Goal: Task Accomplishment & Management: Manage account settings

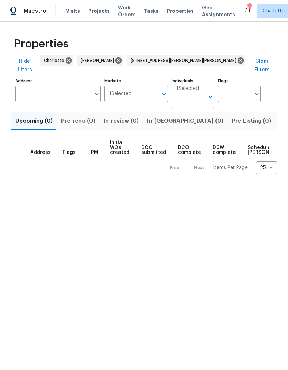
type input "[STREET_ADDRESS][PERSON_NAME][PERSON_NAME]"
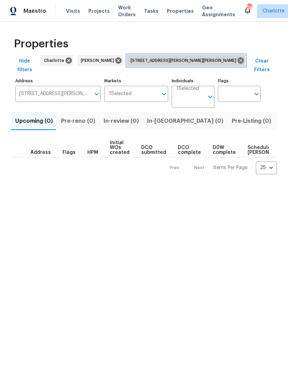
click at [237, 57] on icon at bounding box center [241, 61] width 8 height 8
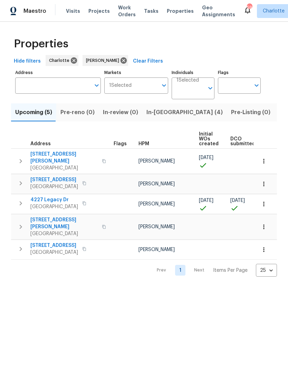
click at [265, 200] on icon "button" at bounding box center [263, 203] width 7 height 7
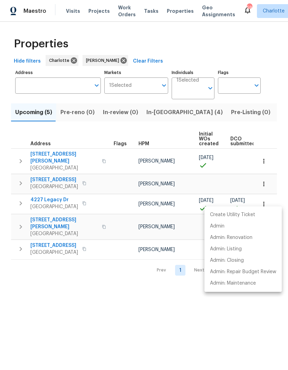
click at [177, 313] on div at bounding box center [144, 185] width 288 height 370
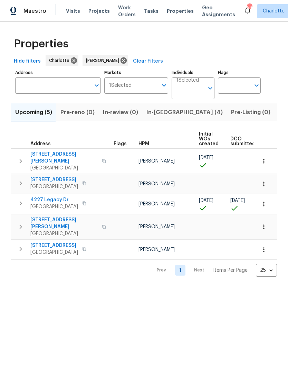
click at [48, 196] on span "4227 Legacy Dr" at bounding box center [54, 199] width 48 height 7
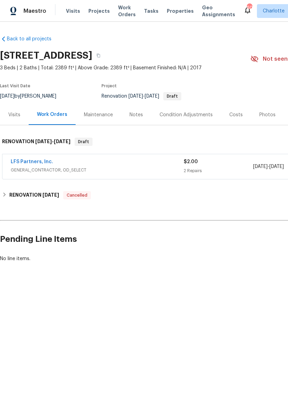
click at [133, 117] on div "Notes" at bounding box center [136, 115] width 13 height 7
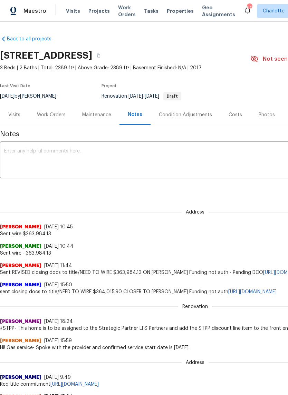
click at [189, 116] on div "Condition Adjustments" at bounding box center [185, 115] width 53 height 7
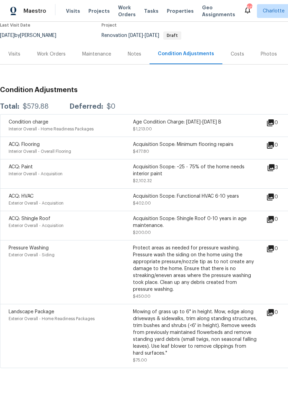
scroll to position [61, 0]
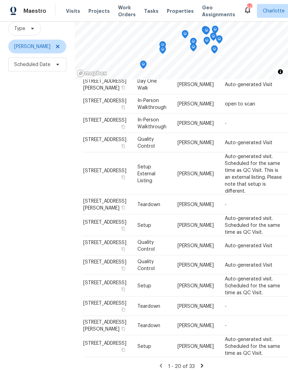
scroll to position [28, 0]
click at [200, 362] on icon at bounding box center [202, 365] width 6 height 6
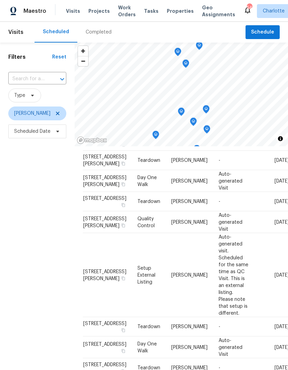
scroll to position [57, 0]
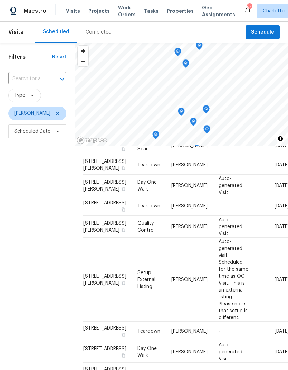
click at [0, 0] on icon at bounding box center [0, 0] width 0 height 0
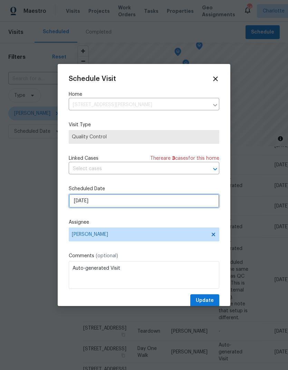
click at [202, 203] on input "10/24/2025" at bounding box center [144, 201] width 151 height 14
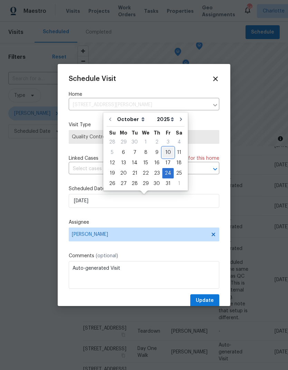
click at [162, 151] on div "10" at bounding box center [167, 152] width 11 height 10
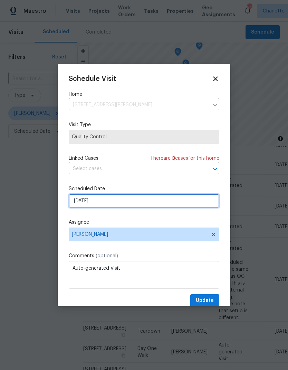
click at [191, 201] on input "10/10/2025" at bounding box center [144, 201] width 151 height 14
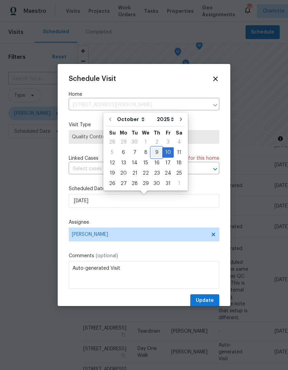
click at [153, 149] on div "9" at bounding box center [156, 152] width 11 height 10
type input "10/9/2025"
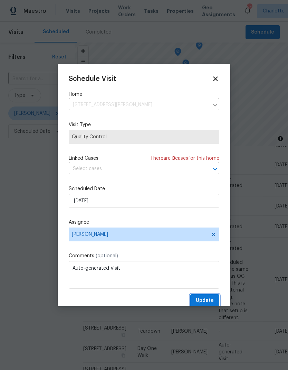
click at [207, 300] on span "Update" at bounding box center [205, 300] width 18 height 9
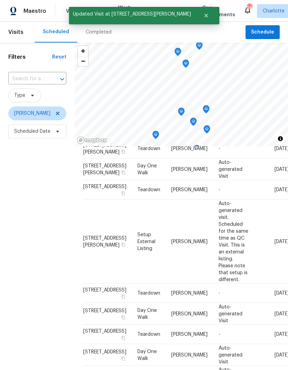
scroll to position [132, 0]
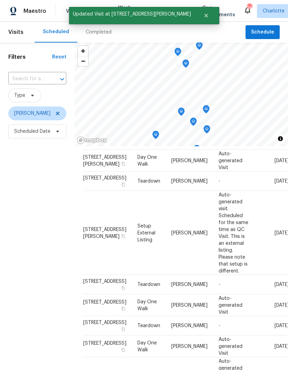
click at [0, 0] on div at bounding box center [0, 0] width 0 height 0
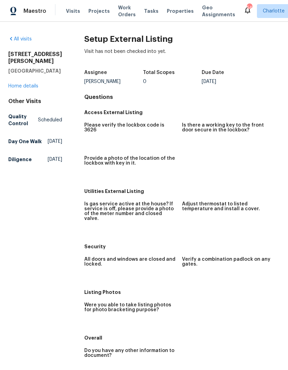
click at [34, 11] on span "Maestro" at bounding box center [34, 11] width 23 height 7
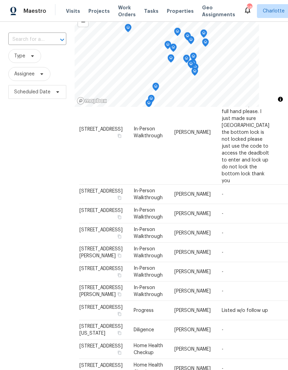
scroll to position [9, 0]
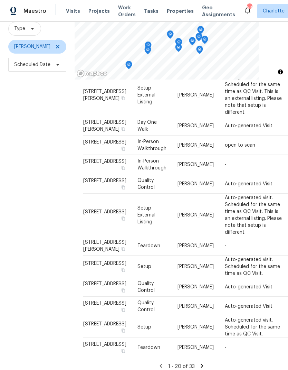
scroll to position [28, 0]
click at [201, 363] on icon at bounding box center [202, 365] width 2 height 4
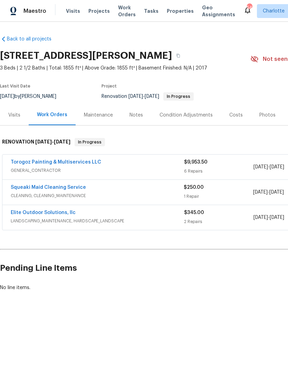
click at [61, 214] on link "Elite Outdoor Solutions, llc" at bounding box center [43, 212] width 65 height 5
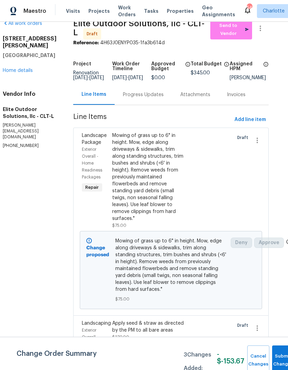
scroll to position [13, 7]
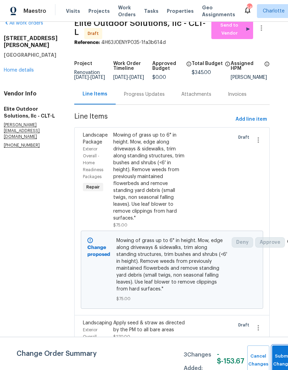
click at [277, 357] on button "Submit Changes" at bounding box center [283, 360] width 22 height 30
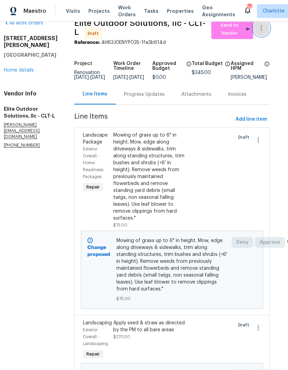
click at [264, 32] on icon "button" at bounding box center [261, 28] width 8 height 8
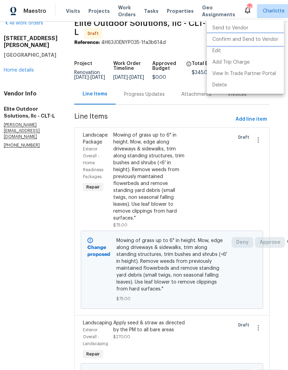
click at [265, 38] on li "Confirm and Send to Vendor" at bounding box center [245, 39] width 77 height 11
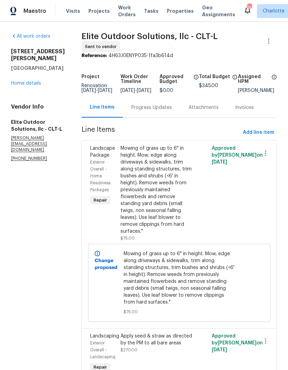
click at [26, 86] on link "Home details" at bounding box center [26, 83] width 30 height 5
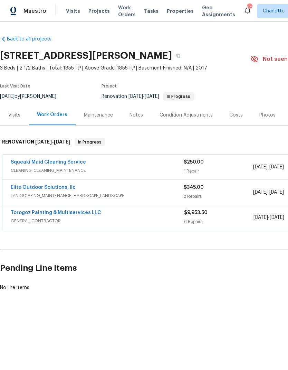
click at [140, 112] on div "Notes" at bounding box center [136, 115] width 13 height 7
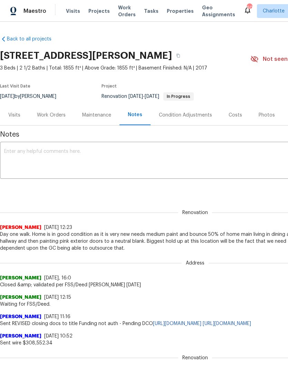
click at [145, 154] on textarea at bounding box center [195, 161] width 382 height 24
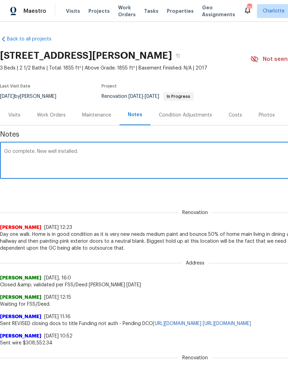
click at [10, 151] on textarea "Go complete. New well installed." at bounding box center [195, 161] width 382 height 24
click at [90, 157] on textarea "GC complete. New well installed." at bounding box center [195, 161] width 382 height 24
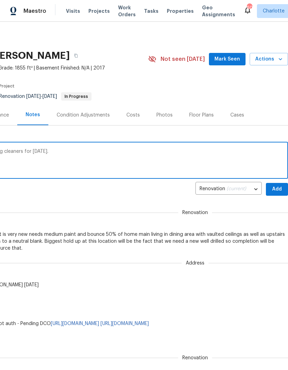
scroll to position [0, 102]
type textarea "GC complete. New well installed. Scheduling cleaners for tomorrow."
click at [279, 191] on span "Add" at bounding box center [276, 189] width 11 height 9
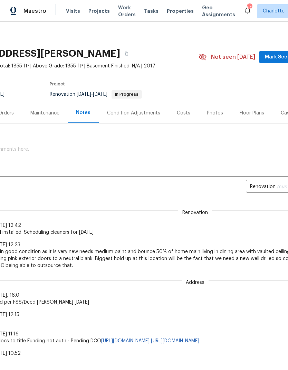
scroll to position [4, 36]
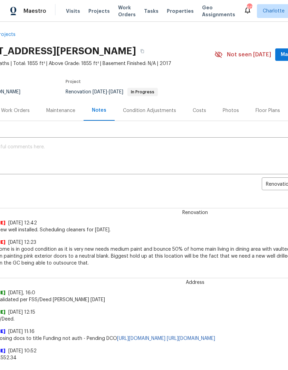
click at [27, 111] on div "Work Orders" at bounding box center [15, 110] width 29 height 7
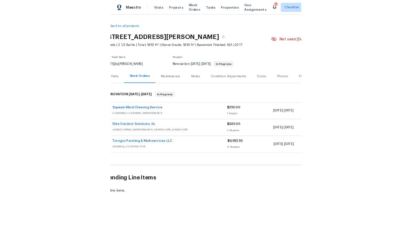
scroll to position [0, 6]
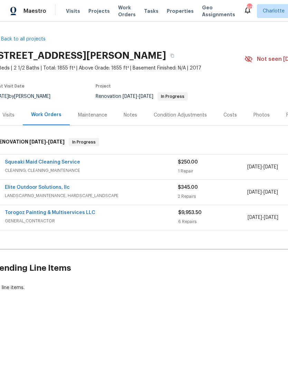
click at [57, 185] on link "Elite Outdoor Solutions, llc" at bounding box center [37, 187] width 65 height 5
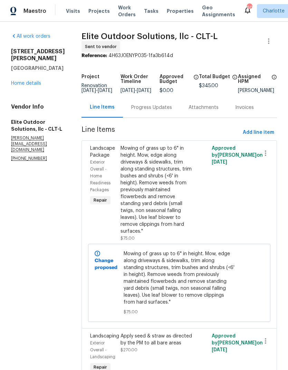
click at [134, 116] on div "Progress Updates" at bounding box center [151, 107] width 57 height 20
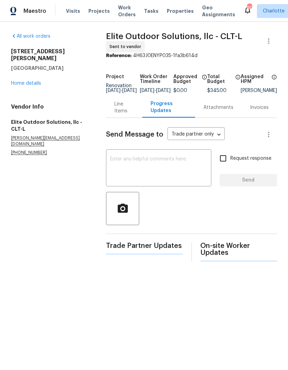
click at [161, 172] on textarea at bounding box center [158, 168] width 97 height 24
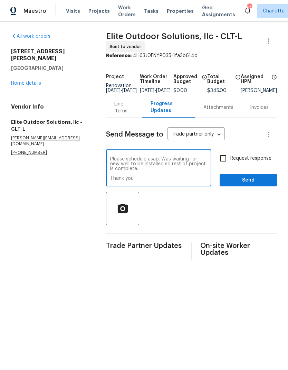
type textarea "Please schedule asap. Was waiting for new well to be installed so rest of proje…"
click at [224, 160] on input "Request response" at bounding box center [223, 158] width 15 height 15
checkbox input "true"
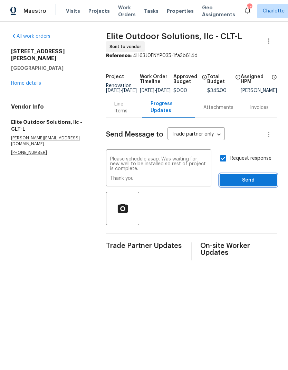
click at [255, 184] on span "Send" at bounding box center [248, 180] width 46 height 9
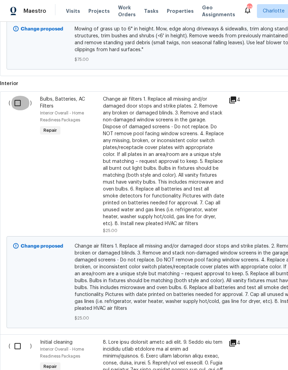
scroll to position [295, 0]
click at [15, 104] on input "checkbox" at bounding box center [20, 103] width 20 height 15
checkbox input "true"
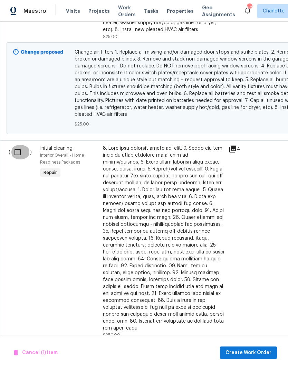
scroll to position [489, 0]
click at [18, 153] on input "checkbox" at bounding box center [20, 152] width 20 height 15
checkbox input "true"
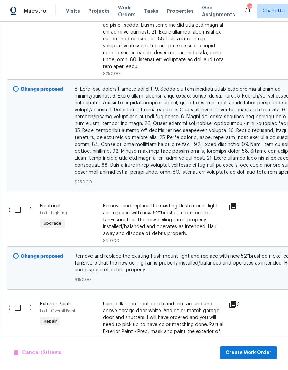
scroll to position [750, 0]
click at [20, 204] on input "checkbox" at bounding box center [20, 209] width 20 height 15
checkbox input "true"
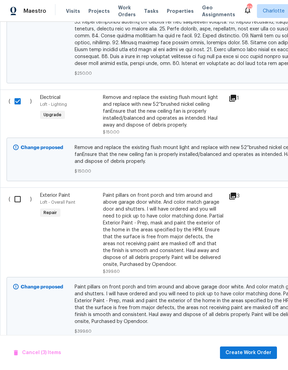
scroll to position [859, 0]
click at [20, 195] on input "checkbox" at bounding box center [20, 199] width 20 height 15
checkbox input "true"
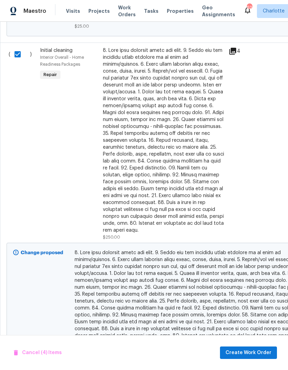
scroll to position [586, 0]
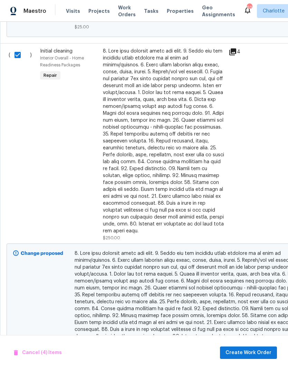
click at [17, 56] on input "checkbox" at bounding box center [20, 55] width 20 height 15
checkbox input "false"
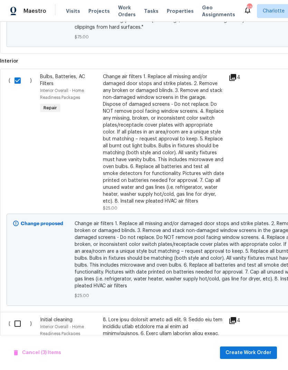
scroll to position [329, 0]
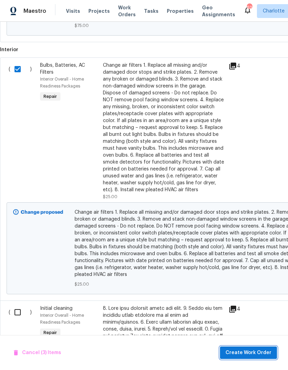
click at [259, 348] on span "Create Work Order" at bounding box center [249, 352] width 46 height 9
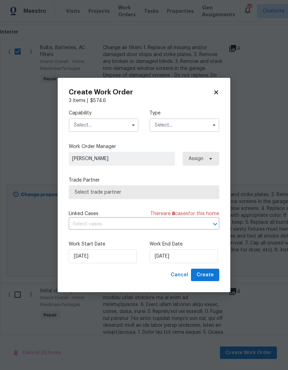
scroll to position [347, 0]
click at [188, 256] on input "[DATE]" at bounding box center [184, 256] width 68 height 14
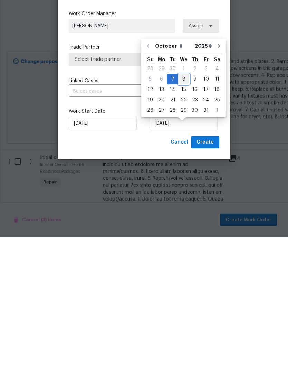
click at [183, 207] on div "8" at bounding box center [183, 212] width 11 height 10
type input "[DATE]"
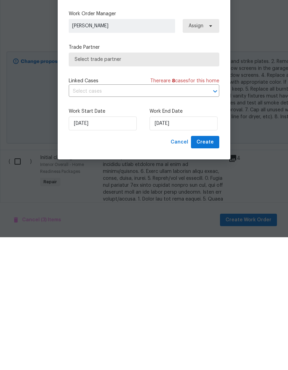
scroll to position [28, 0]
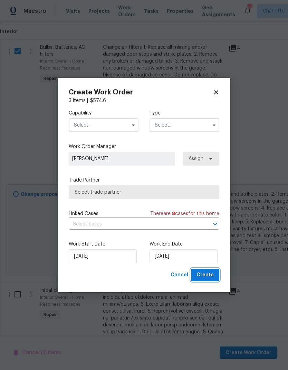
click at [206, 276] on span "Create" at bounding box center [205, 274] width 17 height 9
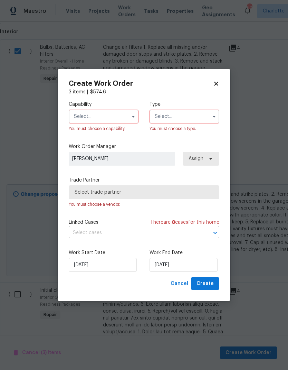
click at [118, 114] on input "text" at bounding box center [104, 116] width 70 height 14
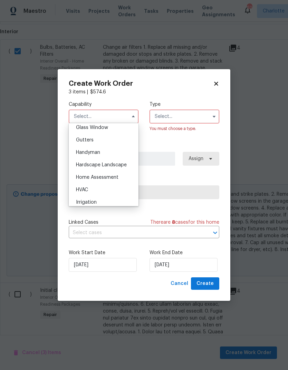
scroll to position [358, 0]
click at [115, 156] on div "Handyman" at bounding box center [103, 152] width 66 height 12
type input "Handyman"
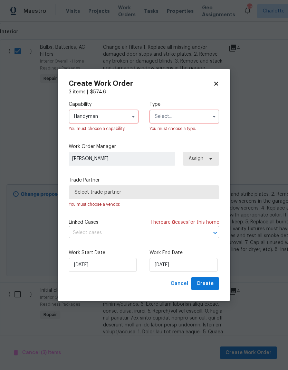
click at [201, 115] on input "text" at bounding box center [185, 116] width 70 height 14
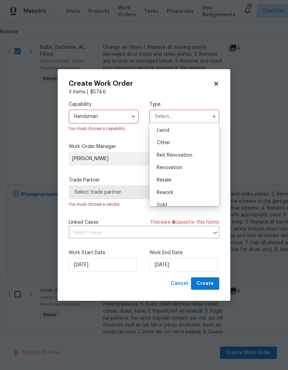
scroll to position [74, 0]
click at [182, 170] on div "Renovation" at bounding box center [184, 169] width 66 height 12
type input "Renovation"
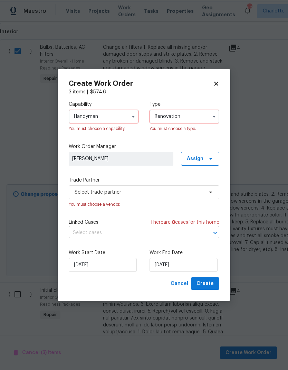
scroll to position [0, 0]
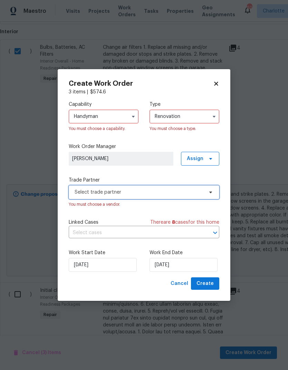
click at [156, 187] on span "Select trade partner" at bounding box center [144, 192] width 151 height 14
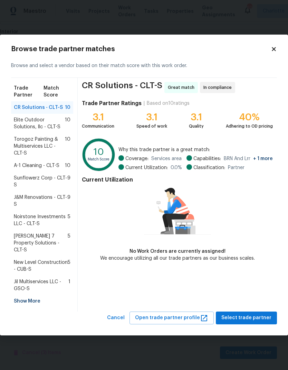
click at [24, 197] on div "J&M Renovations - CLT-S 9" at bounding box center [42, 200] width 62 height 19
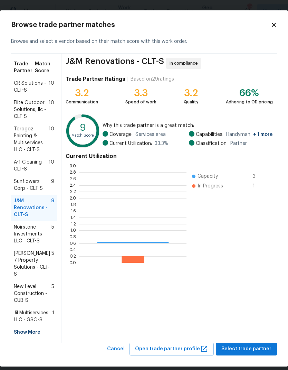
scroll to position [97, 107]
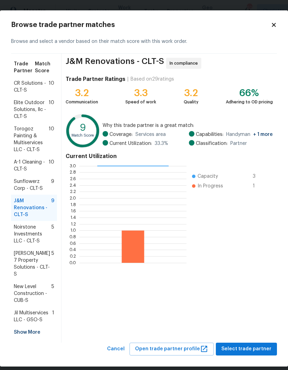
click at [23, 168] on span "A-1 Cleaning - CLT-S" at bounding box center [31, 166] width 35 height 14
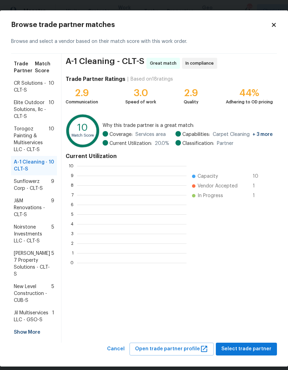
scroll to position [97, 109]
click at [18, 206] on span "J&M Renovations - CLT-S" at bounding box center [32, 207] width 37 height 21
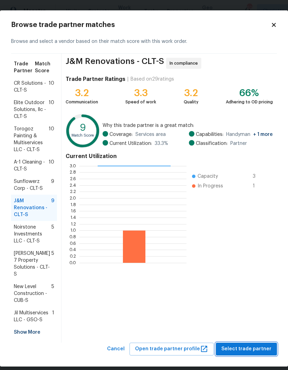
click at [250, 350] on span "Select trade partner" at bounding box center [246, 348] width 50 height 9
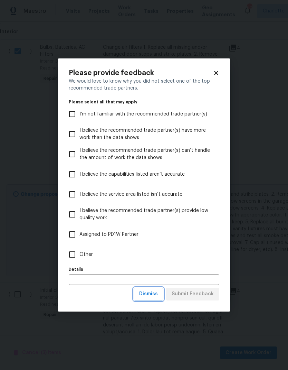
click at [146, 294] on span "Dismiss" at bounding box center [148, 293] width 19 height 9
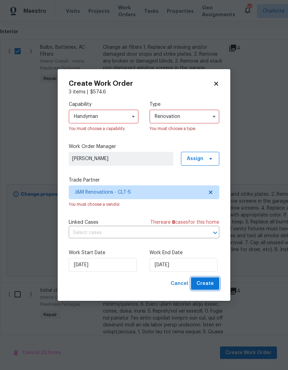
click at [205, 284] on span "Create" at bounding box center [205, 283] width 17 height 9
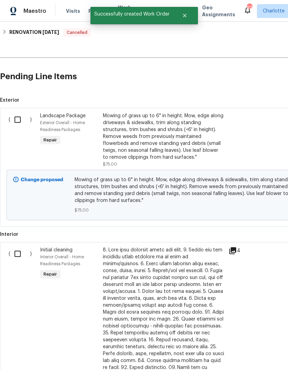
scroll to position [164, 0]
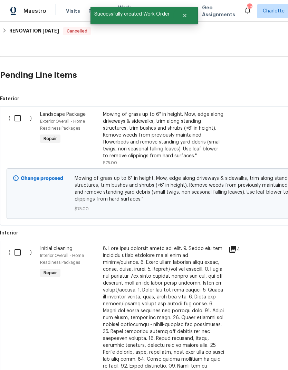
click at [20, 245] on input "checkbox" at bounding box center [20, 252] width 20 height 15
checkbox input "true"
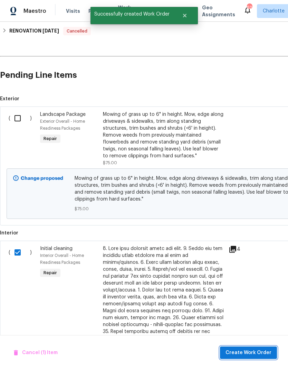
click at [261, 347] on button "Create Work Order" at bounding box center [248, 352] width 57 height 13
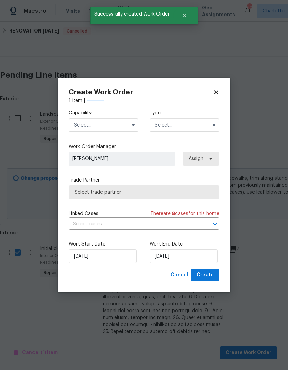
click at [95, 123] on input "text" at bounding box center [104, 125] width 70 height 14
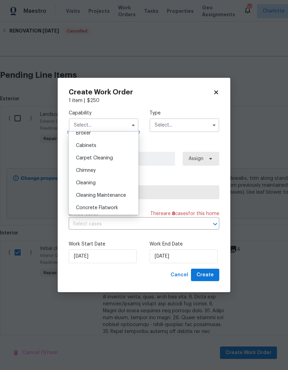
scroll to position [59, 0]
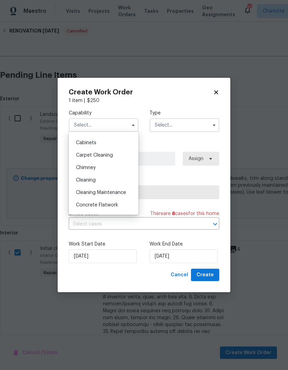
click at [85, 183] on div "Cleaning" at bounding box center [103, 180] width 66 height 12
type input "Cleaning"
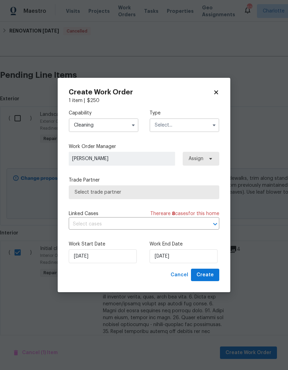
click at [201, 123] on input "text" at bounding box center [185, 125] width 70 height 14
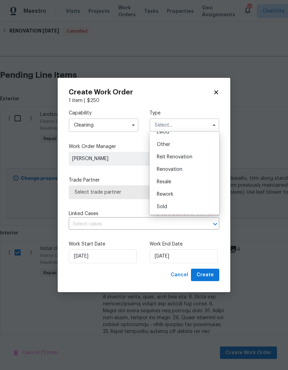
scroll to position [82, 0]
click at [192, 172] on div "Renovation" at bounding box center [184, 169] width 66 height 12
type input "Renovation"
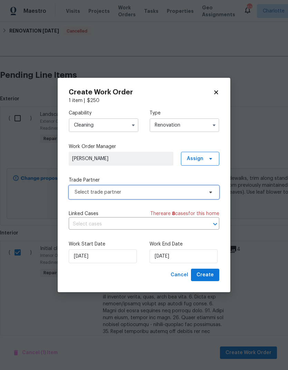
click at [202, 197] on span "Select trade partner" at bounding box center [144, 192] width 151 height 14
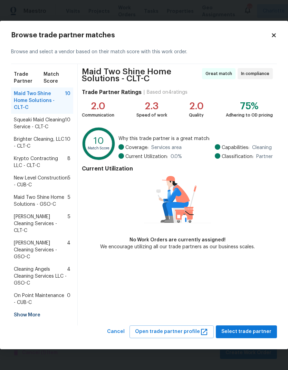
click at [26, 126] on span "Squeaki Maid Cleaning Service - CLT-C" at bounding box center [39, 123] width 51 height 14
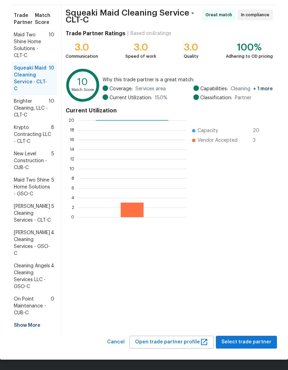
scroll to position [48, 0]
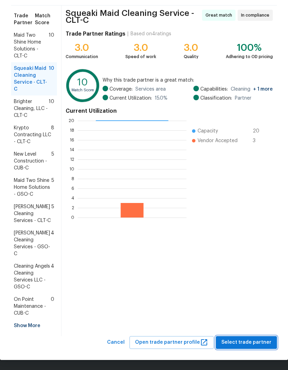
click at [261, 345] on span "Select trade partner" at bounding box center [246, 342] width 50 height 9
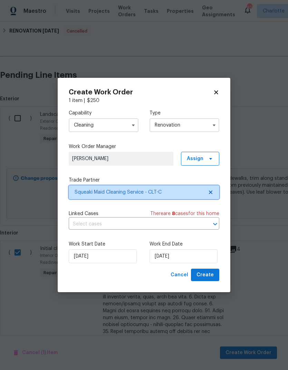
scroll to position [0, 0]
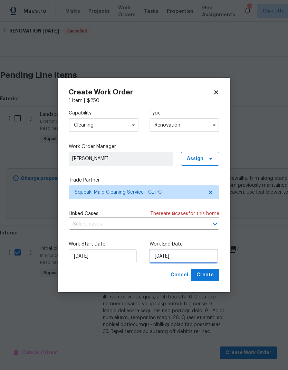
click at [199, 252] on input "[DATE]" at bounding box center [184, 256] width 68 height 14
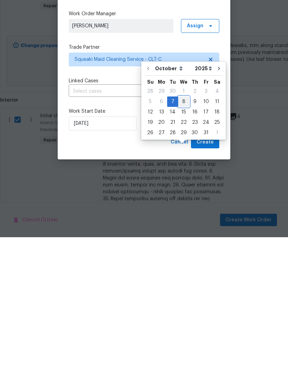
click at [183, 229] on div "8" at bounding box center [183, 234] width 11 height 10
type input "[DATE]"
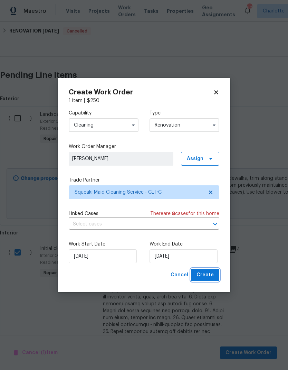
click at [212, 277] on span "Create" at bounding box center [205, 274] width 17 height 9
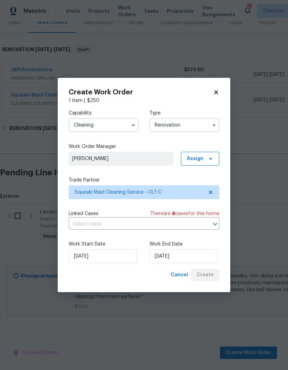
scroll to position [65, 0]
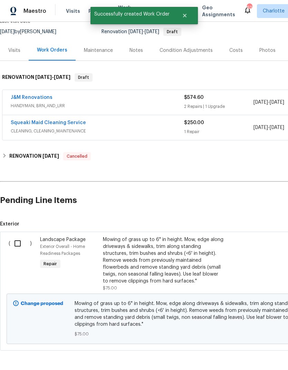
click at [23, 236] on input "checkbox" at bounding box center [20, 243] width 20 height 15
checkbox input "true"
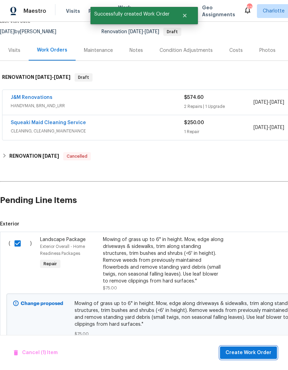
click at [255, 352] on span "Create Work Order" at bounding box center [249, 352] width 46 height 9
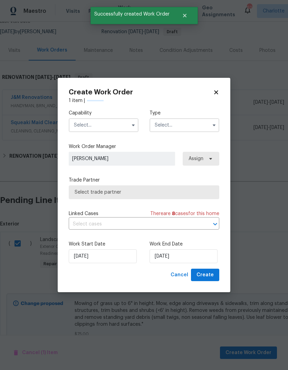
click at [91, 123] on input "text" at bounding box center [104, 125] width 70 height 14
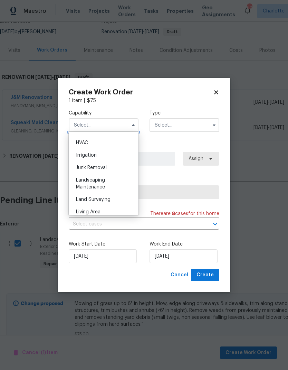
scroll to position [415, 0]
click at [85, 182] on div "Landscaping Maintenance" at bounding box center [103, 182] width 66 height 19
type input "Landscaping Maintenance"
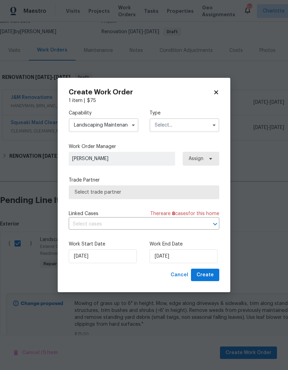
click at [200, 126] on input "text" at bounding box center [185, 125] width 70 height 14
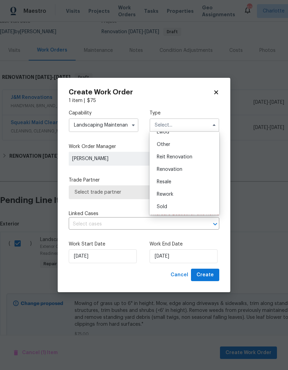
scroll to position [82, 0]
click at [185, 173] on div "Renovation" at bounding box center [184, 169] width 66 height 12
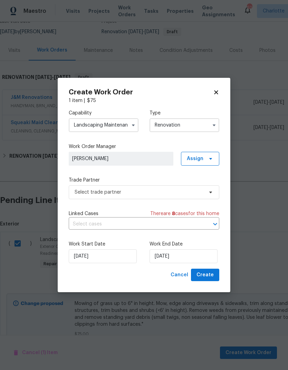
type input "Renovation"
click at [175, 259] on input "[DATE]" at bounding box center [184, 256] width 68 height 14
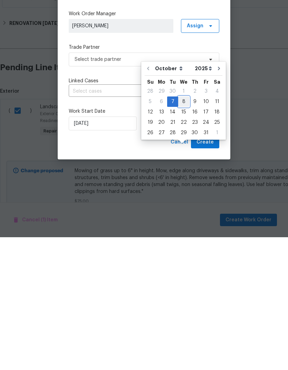
click at [180, 229] on div "8" at bounding box center [183, 234] width 11 height 10
type input "[DATE]"
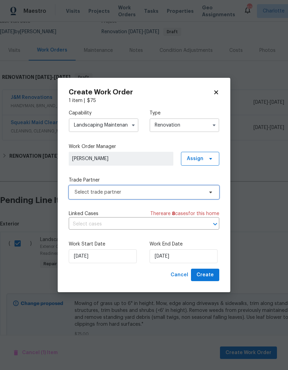
click at [165, 187] on span "Select trade partner" at bounding box center [144, 192] width 151 height 14
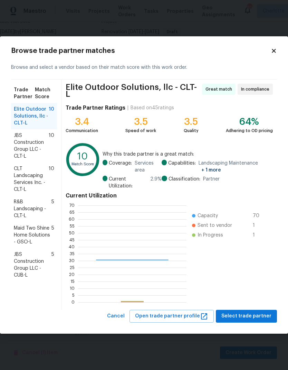
scroll to position [97, 108]
click at [262, 331] on div "Browse trade partner matches Browse and select a vendor based on their match sc…" at bounding box center [144, 184] width 288 height 297
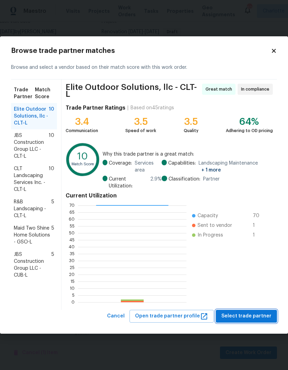
click at [267, 314] on span "Select trade partner" at bounding box center [246, 316] width 50 height 9
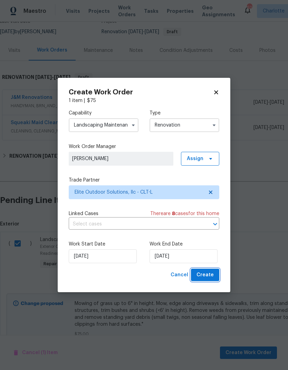
click at [211, 277] on span "Create" at bounding box center [205, 274] width 17 height 9
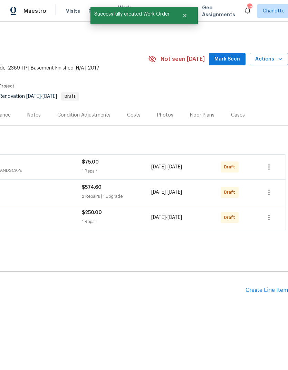
scroll to position [0, 102]
click at [270, 169] on icon "button" at bounding box center [269, 167] width 8 height 8
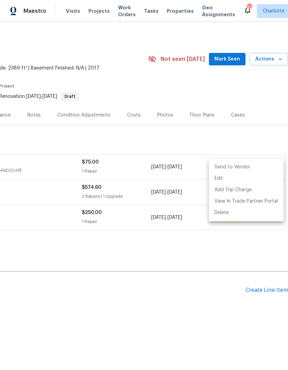
click at [249, 168] on li "Send to Vendor" at bounding box center [246, 166] width 75 height 11
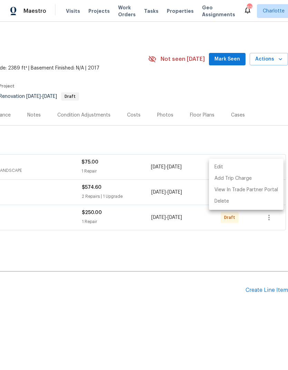
click at [271, 214] on div at bounding box center [144, 185] width 288 height 370
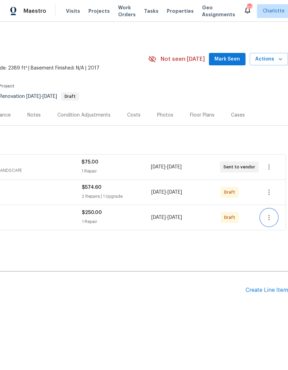
click at [271, 214] on icon "button" at bounding box center [269, 217] width 8 height 8
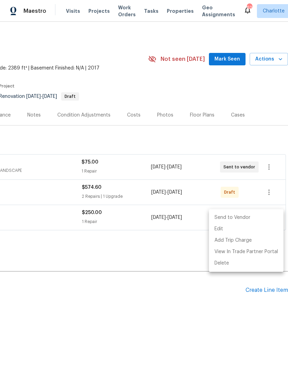
click at [259, 218] on li "Send to Vendor" at bounding box center [246, 217] width 75 height 11
click at [272, 223] on li "Edit" at bounding box center [246, 228] width 75 height 11
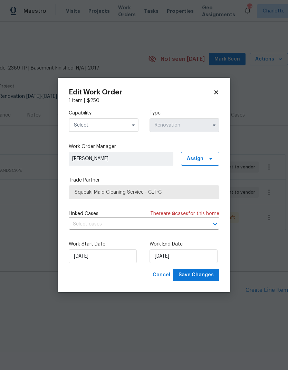
click at [213, 93] on icon at bounding box center [216, 92] width 6 height 6
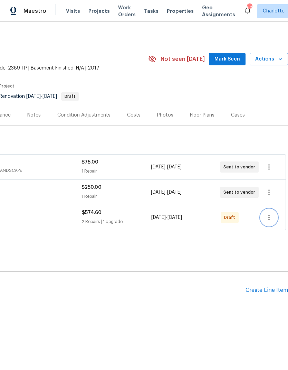
click at [271, 215] on icon "button" at bounding box center [269, 217] width 8 height 8
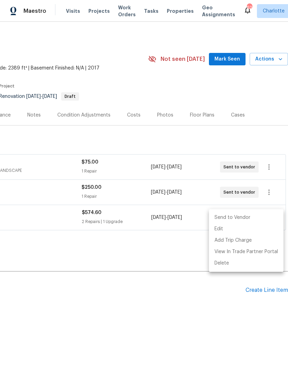
click at [255, 220] on li "Send to Vendor" at bounding box center [246, 217] width 75 height 11
